Goal: Navigation & Orientation: Find specific page/section

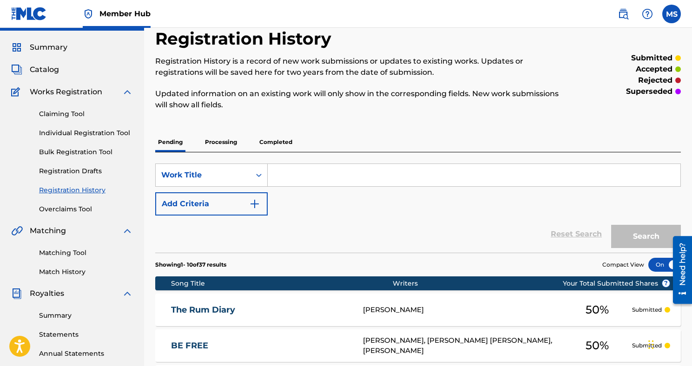
scroll to position [23, 0]
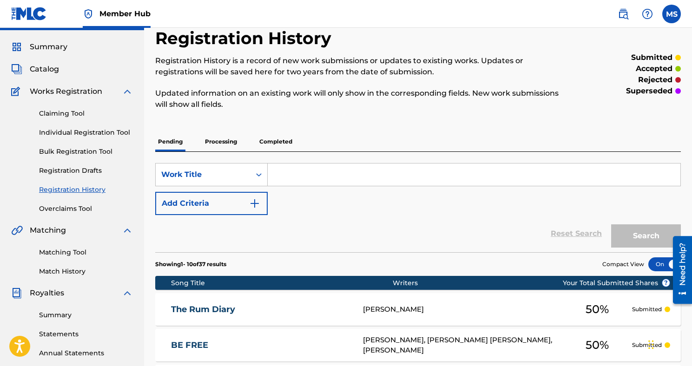
click at [87, 193] on link "Registration History" at bounding box center [86, 190] width 94 height 10
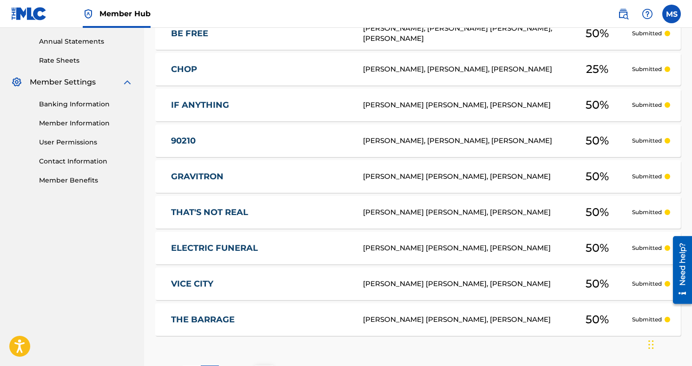
scroll to position [412, 0]
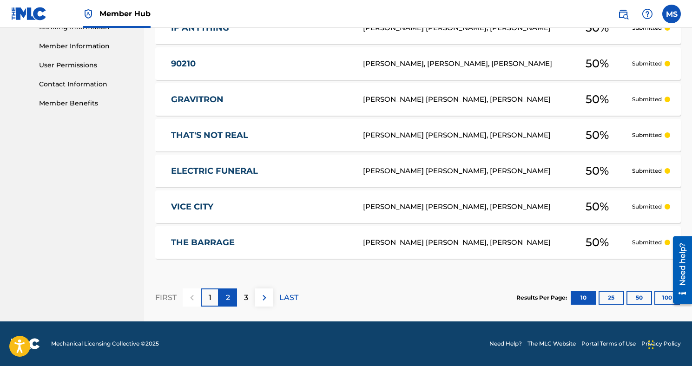
click at [225, 299] on div "2" at bounding box center [228, 298] width 18 height 18
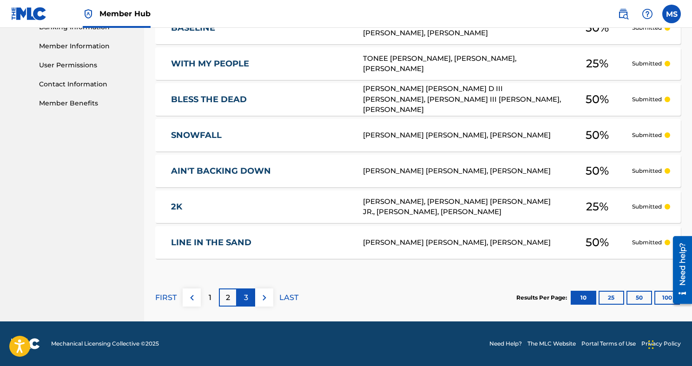
click at [247, 300] on p "3" at bounding box center [246, 297] width 4 height 11
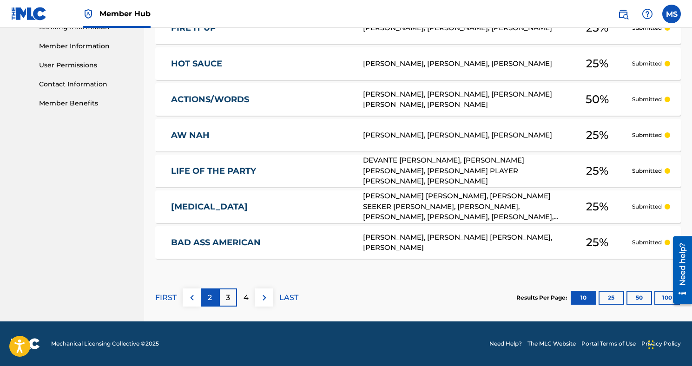
click at [208, 301] on p "2" at bounding box center [210, 297] width 4 height 11
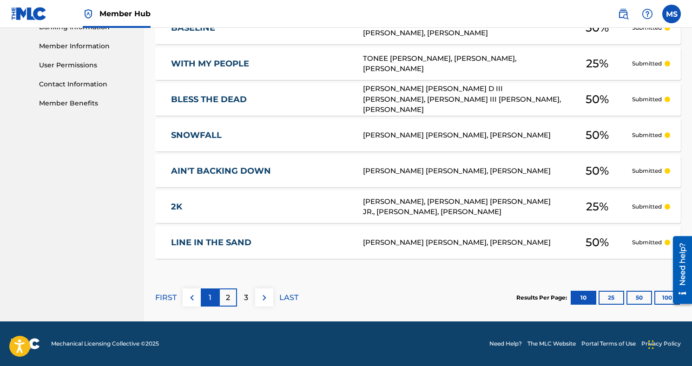
click at [209, 297] on p "1" at bounding box center [210, 297] width 3 height 11
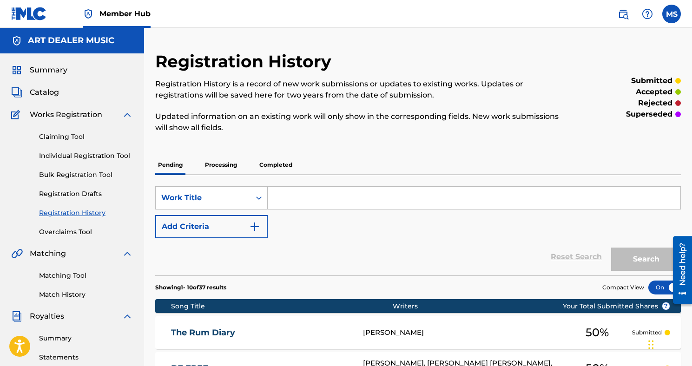
scroll to position [0, 0]
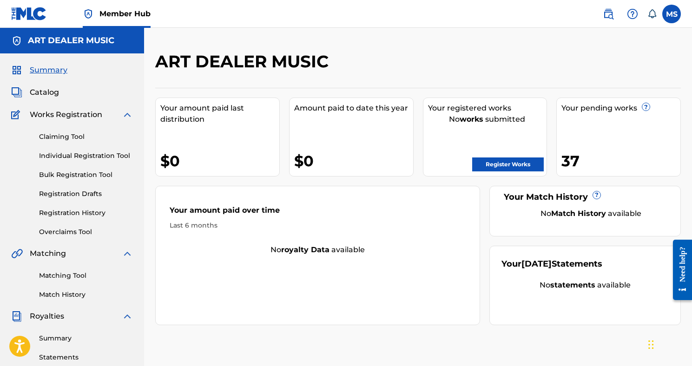
click at [49, 98] on div "Summary Catalog Works Registration Claiming Tool Individual Registration Tool B…" at bounding box center [72, 292] width 144 height 478
click at [49, 94] on span "Catalog" at bounding box center [44, 92] width 29 height 11
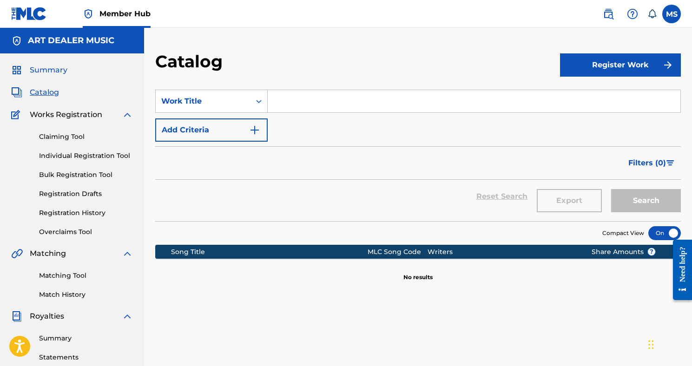
click at [59, 73] on span "Summary" at bounding box center [49, 70] width 38 height 11
